Goal: Download file/media

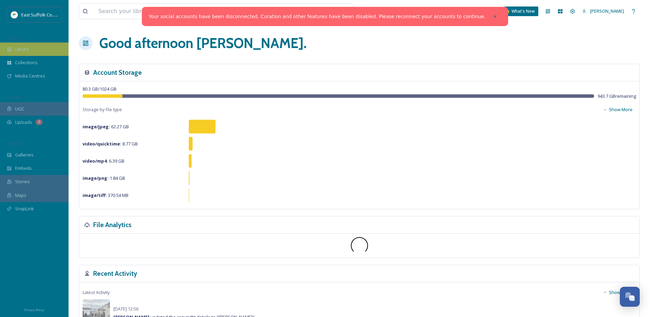
click at [21, 50] on span "Library" at bounding box center [22, 49] width 14 height 7
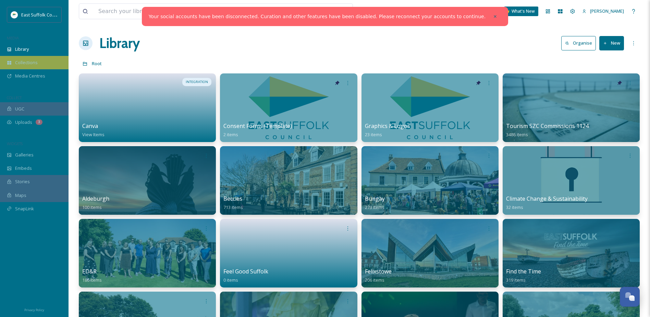
click at [15, 59] on div "Collections" at bounding box center [34, 62] width 69 height 13
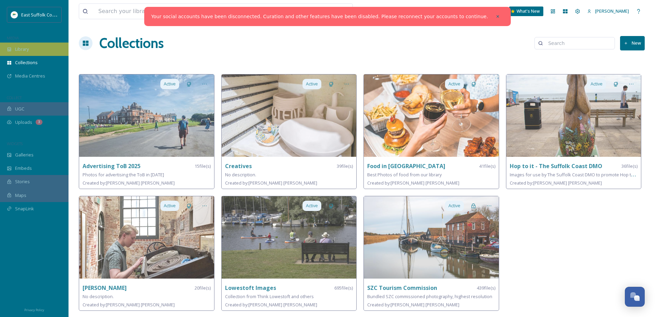
click at [26, 45] on div "Library" at bounding box center [34, 49] width 69 height 13
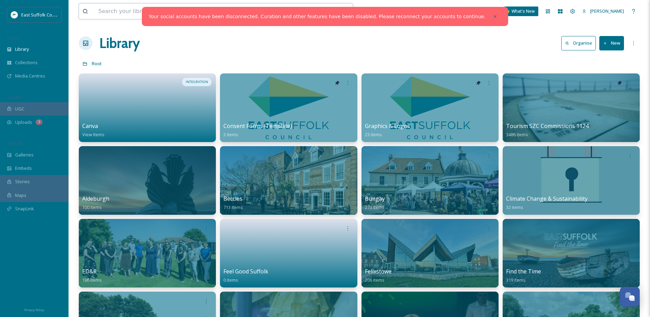
click at [113, 14] on input at bounding box center [196, 11] width 202 height 15
type input "[PERSON_NAME]"
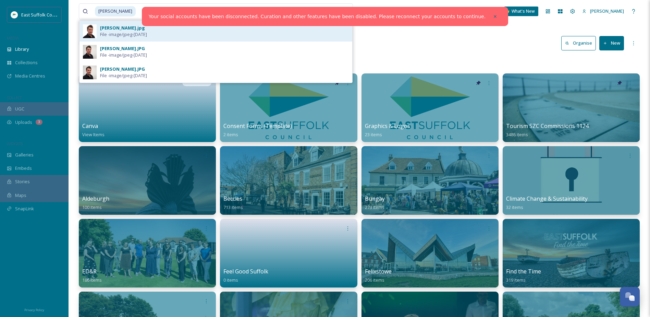
click at [147, 35] on span "File - image/jpeg - [DATE]" at bounding box center [123, 34] width 47 height 7
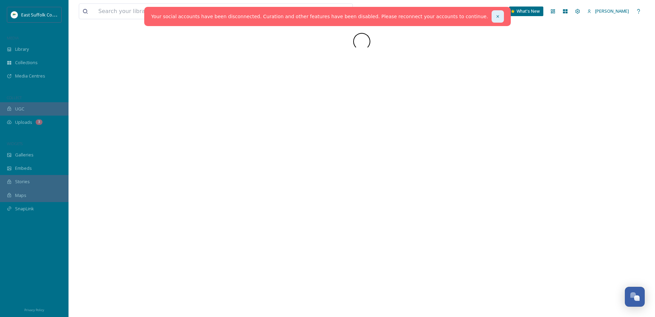
click at [492, 15] on div at bounding box center [498, 16] width 12 height 12
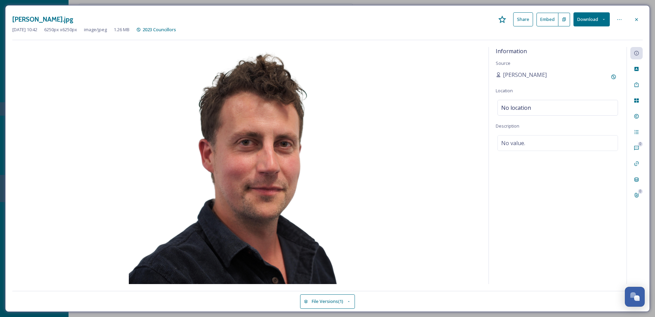
click at [587, 20] on button "Download" at bounding box center [592, 19] width 36 height 14
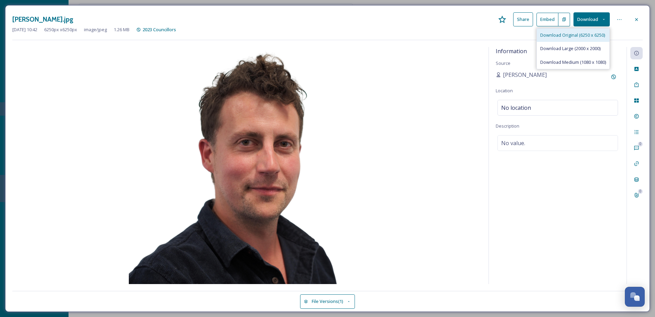
click at [564, 36] on span "Download Original (6250 x 6250)" at bounding box center [573, 35] width 65 height 7
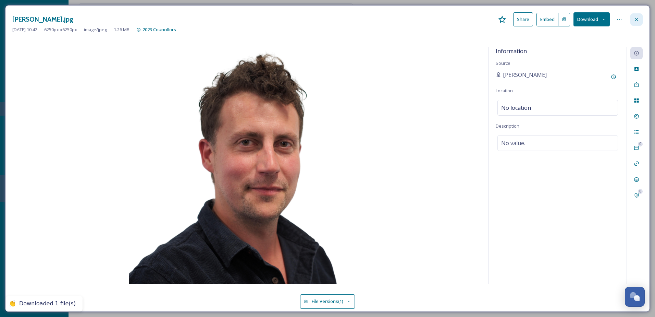
click at [635, 22] on icon at bounding box center [636, 19] width 5 height 5
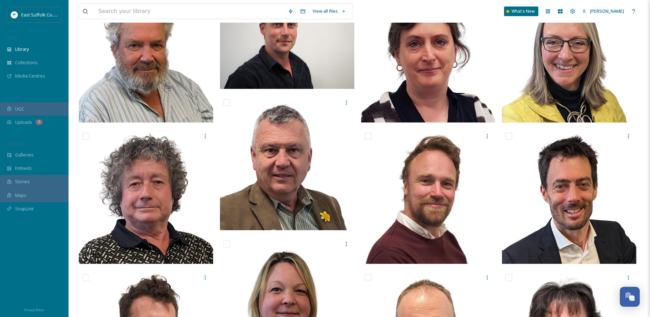
scroll to position [171, 0]
